Goal: Transaction & Acquisition: Download file/media

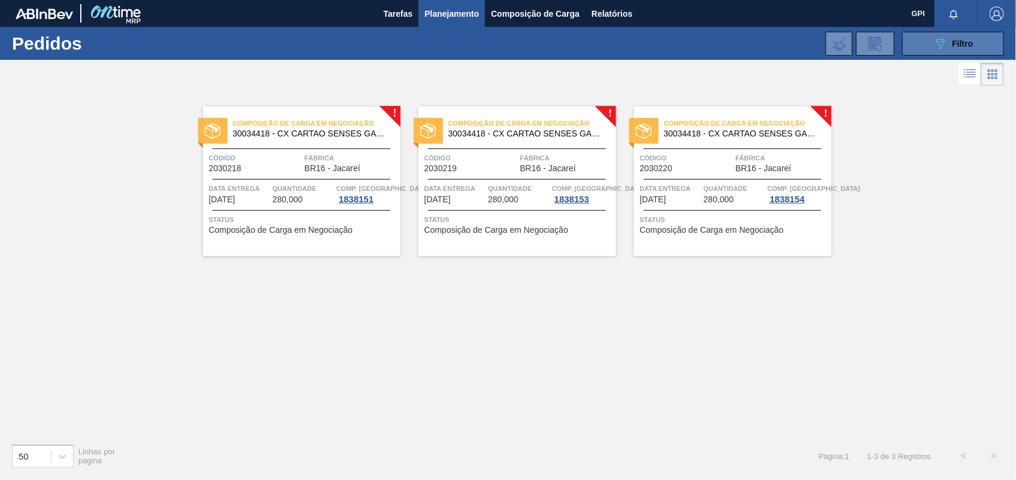
click at [958, 50] on div "089F7B8B-B2A5-4AFE-B5C0-19BA573D28AC Filtro" at bounding box center [953, 44] width 40 height 14
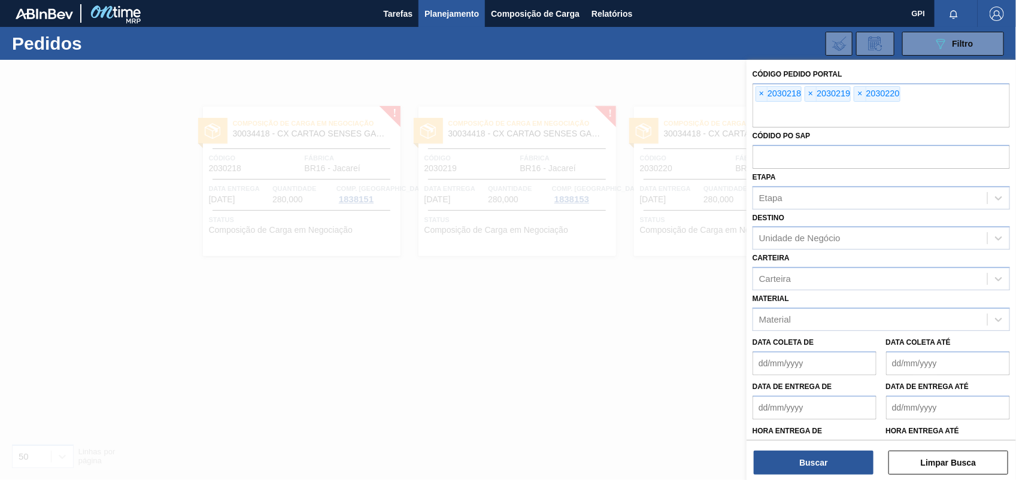
click at [962, 479] on div "Código Pedido Portal × 2030218 × 2030219 × 2030220 Códido PO SAP Etapa Etapa De…" at bounding box center [880, 271] width 269 height 423
click at [955, 470] on button "Limpar Busca" at bounding box center [949, 463] width 120 height 24
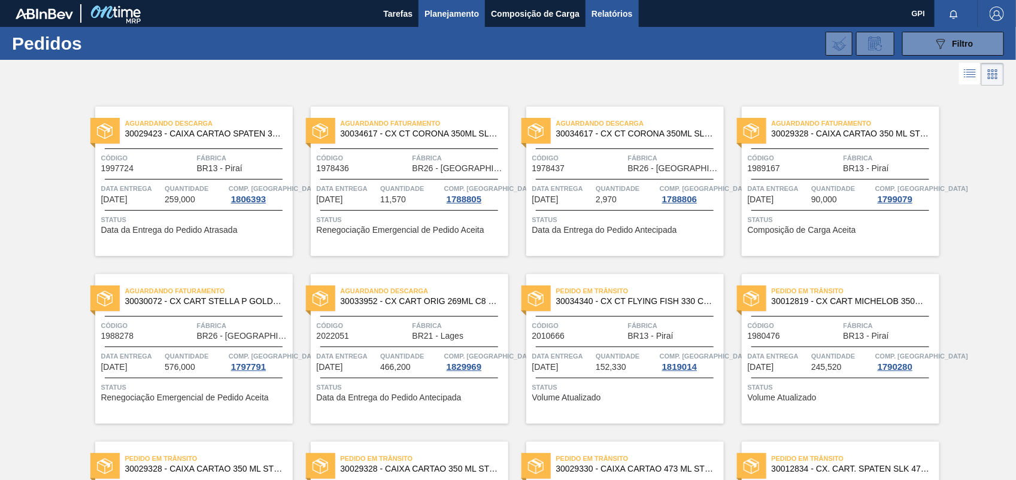
click at [594, 17] on span "Relatórios" at bounding box center [611, 14] width 41 height 14
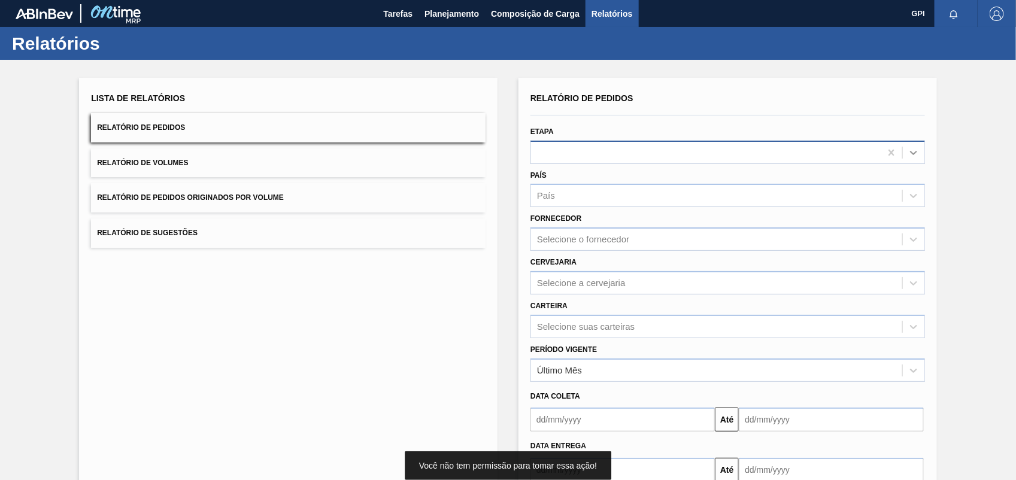
click at [920, 147] on div at bounding box center [914, 153] width 22 height 22
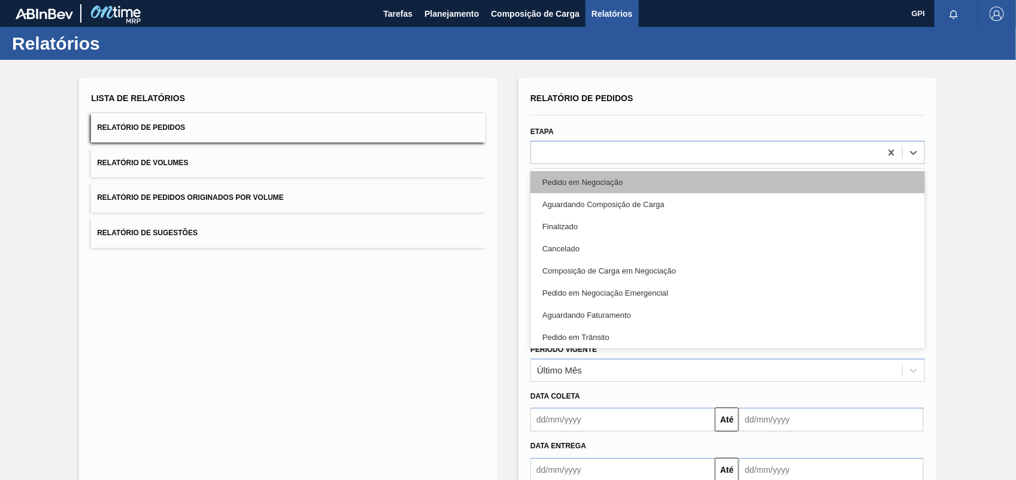
click at [635, 184] on div "Pedido em Negociação" at bounding box center [727, 182] width 394 height 22
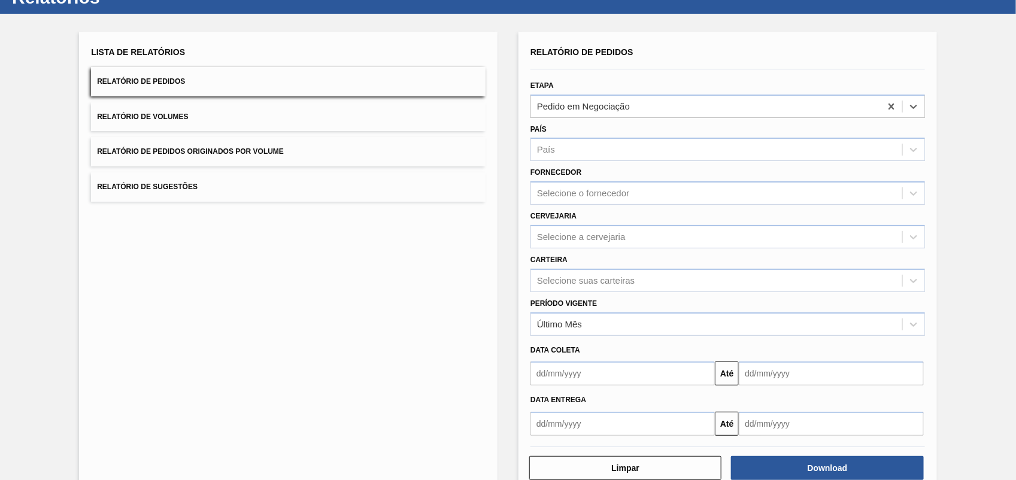
scroll to position [72, 0]
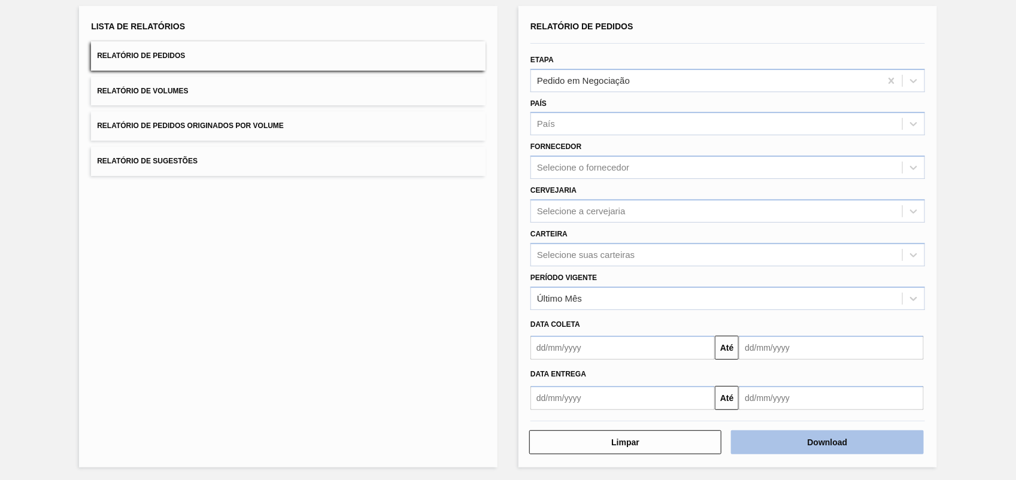
click at [794, 449] on button "Download" at bounding box center [827, 442] width 192 height 24
